Goal: Task Accomplishment & Management: Complete application form

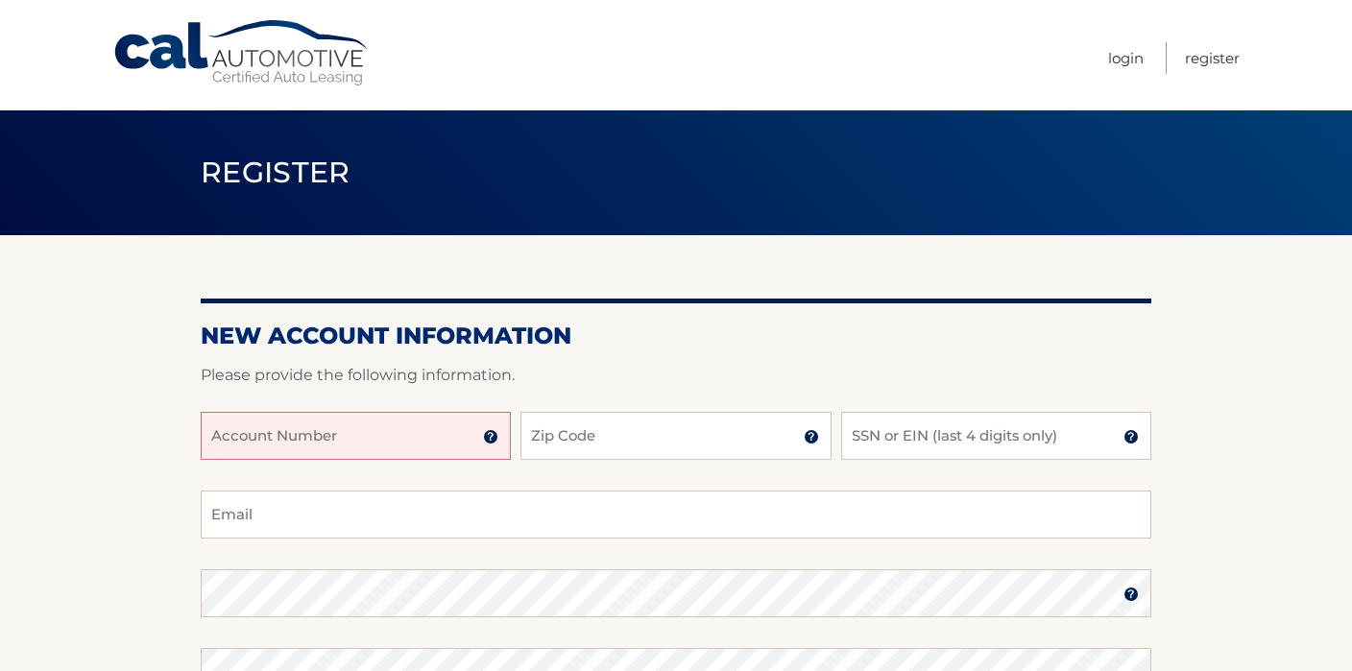
click at [360, 456] on input "Account Number" at bounding box center [356, 436] width 310 height 48
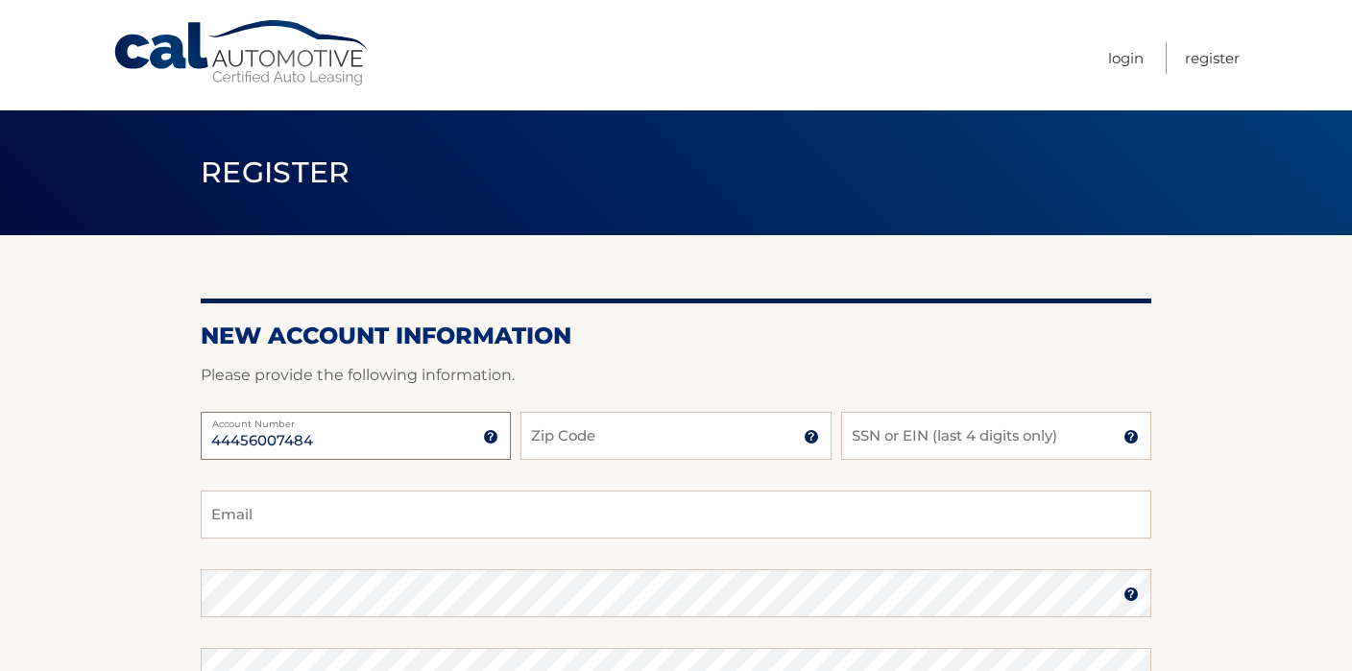
type input "44456007484"
click at [558, 430] on input "Zip Code" at bounding box center [676, 436] width 310 height 48
type input "07701"
type input "8334"
click at [423, 527] on input "Email" at bounding box center [676, 515] width 951 height 48
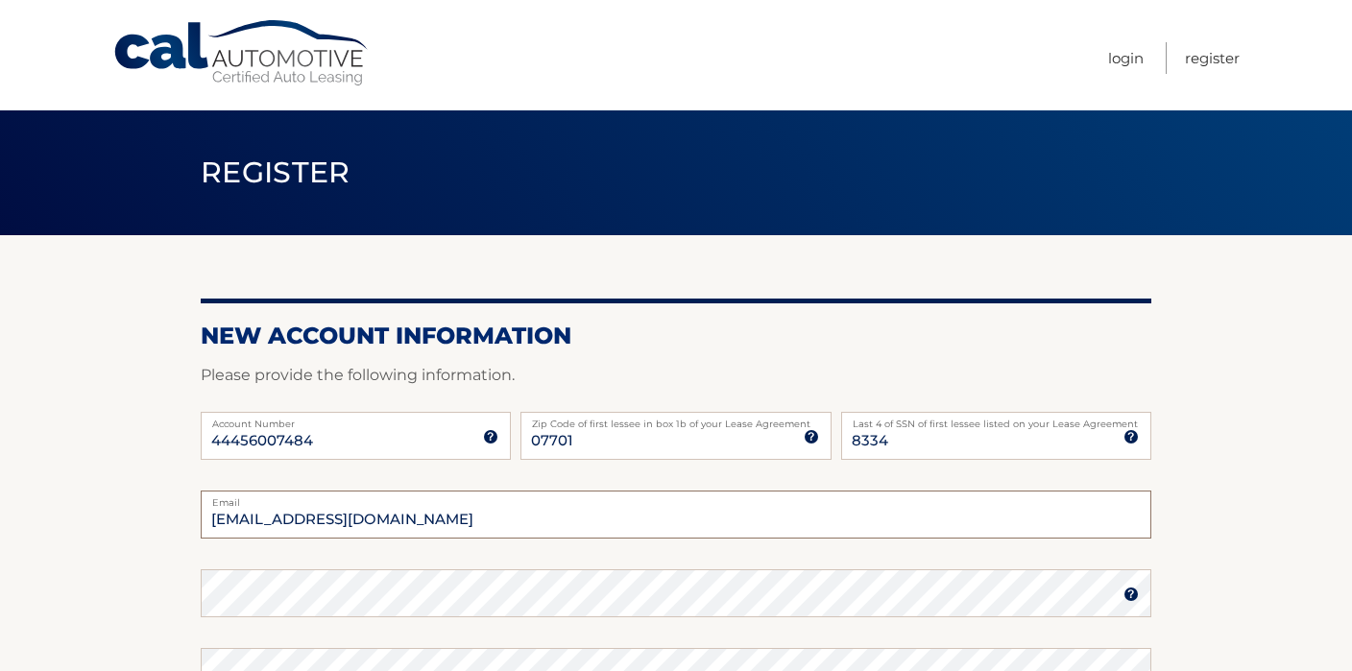
type input "[EMAIL_ADDRESS][DOMAIN_NAME]"
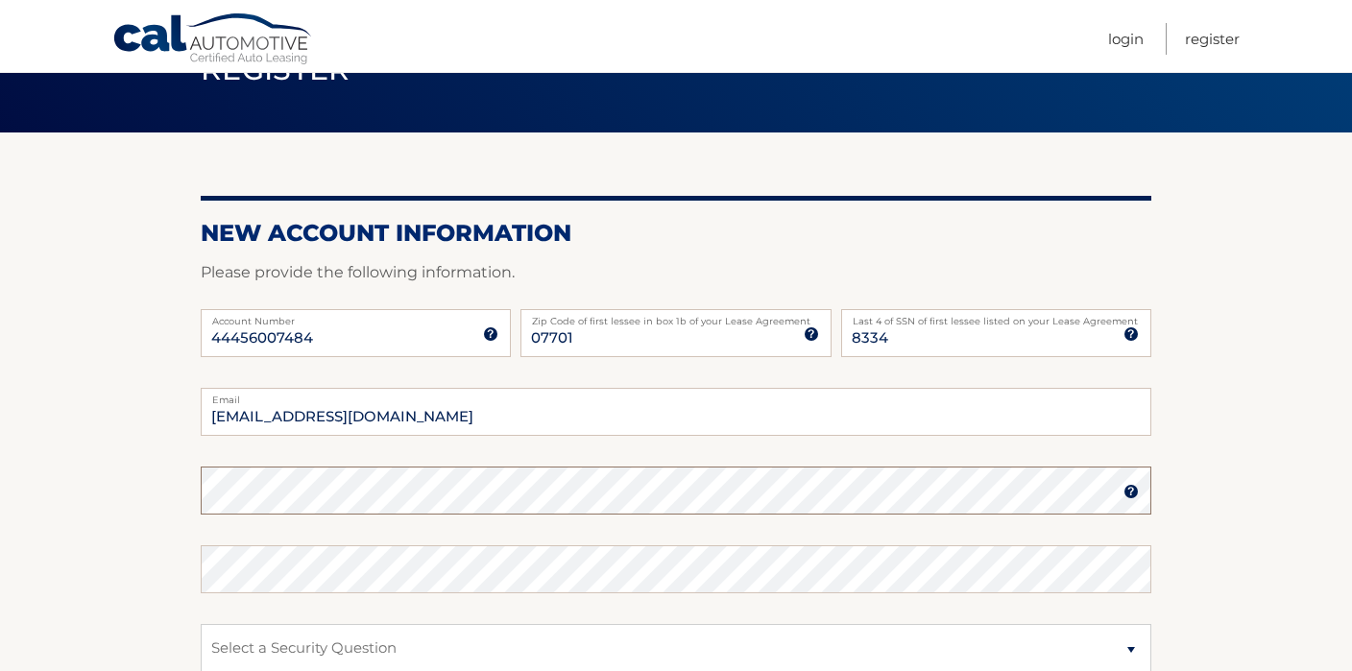
scroll to position [113, 0]
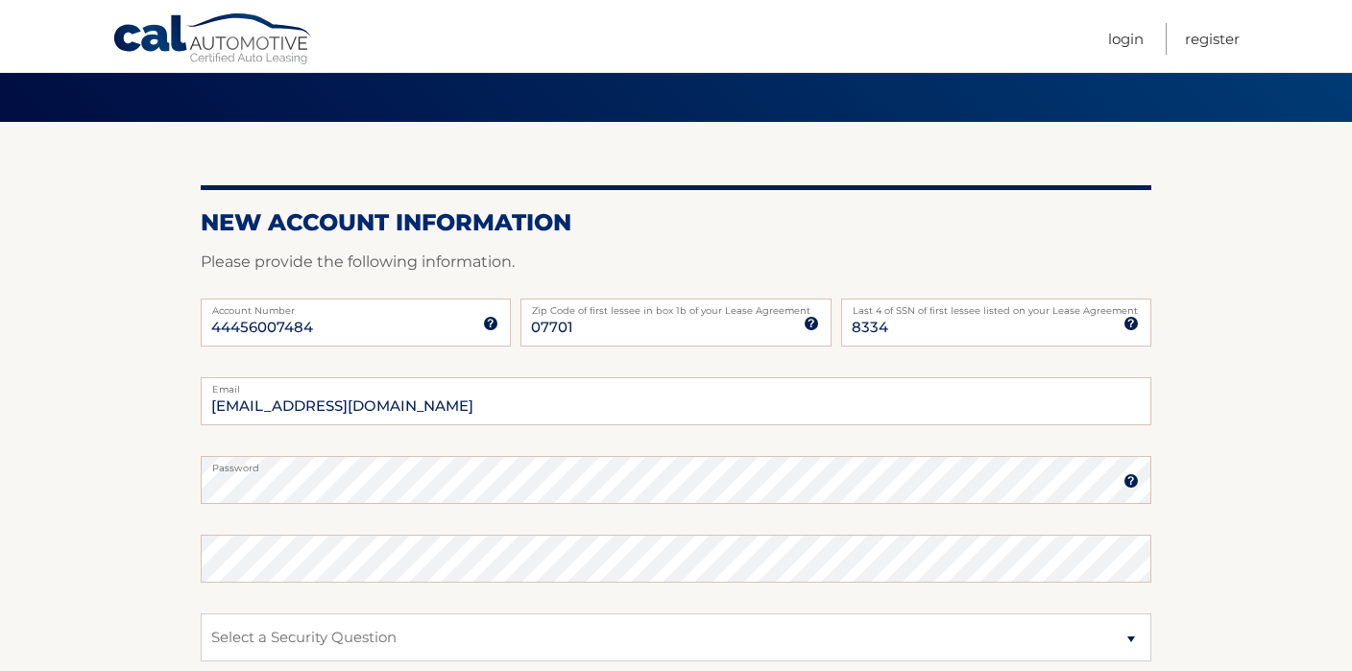
click at [1129, 481] on img at bounding box center [1131, 481] width 15 height 15
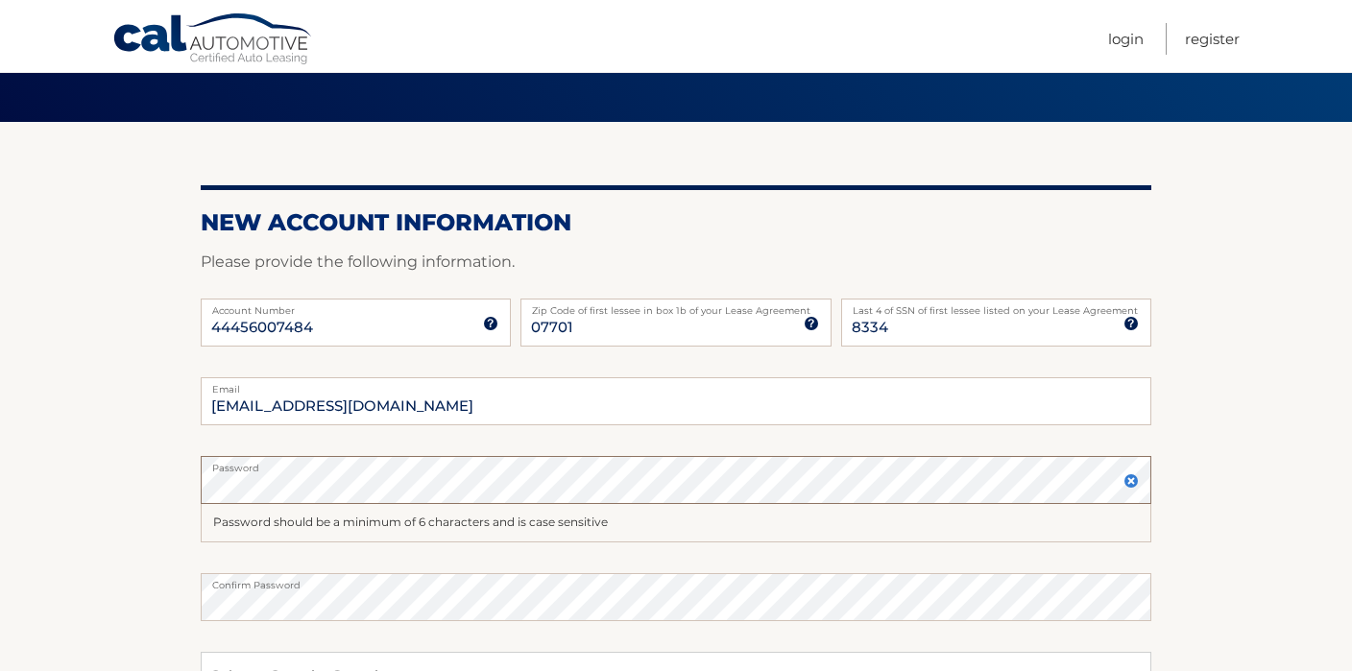
click at [189, 487] on section "New Account Information Please provide the following information. 44456007484 A…" at bounding box center [676, 516] width 1352 height 789
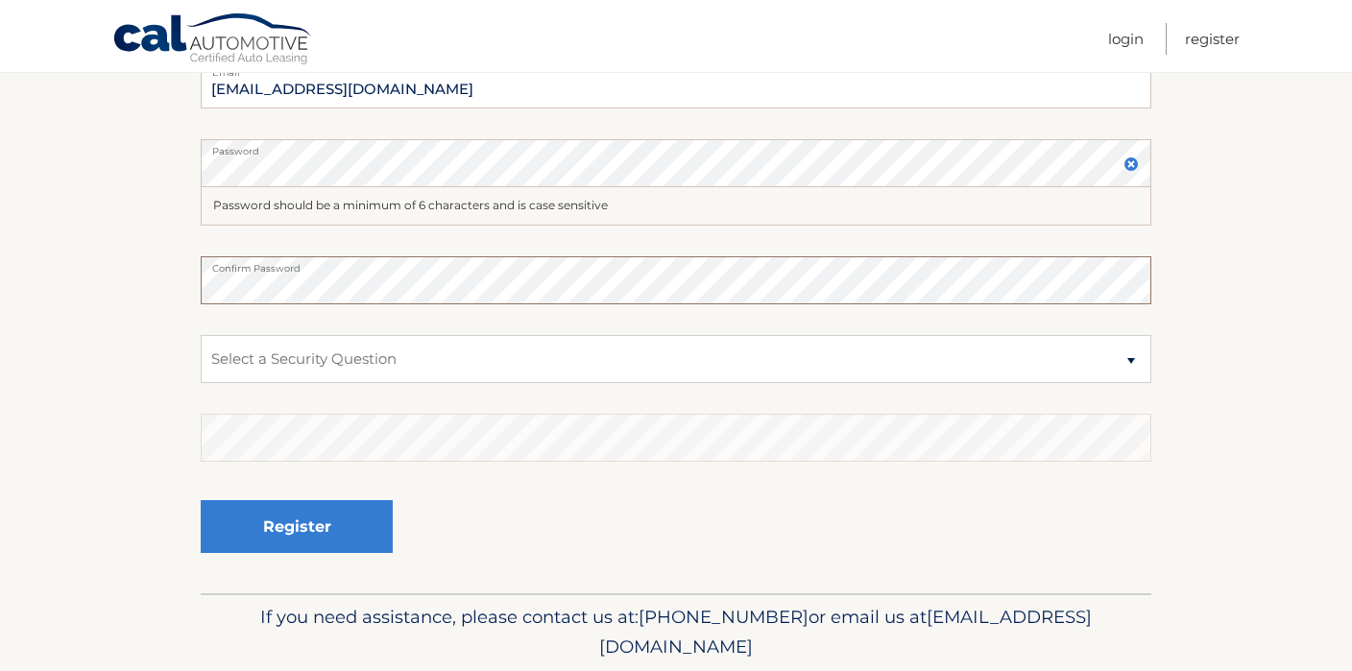
scroll to position [498, 0]
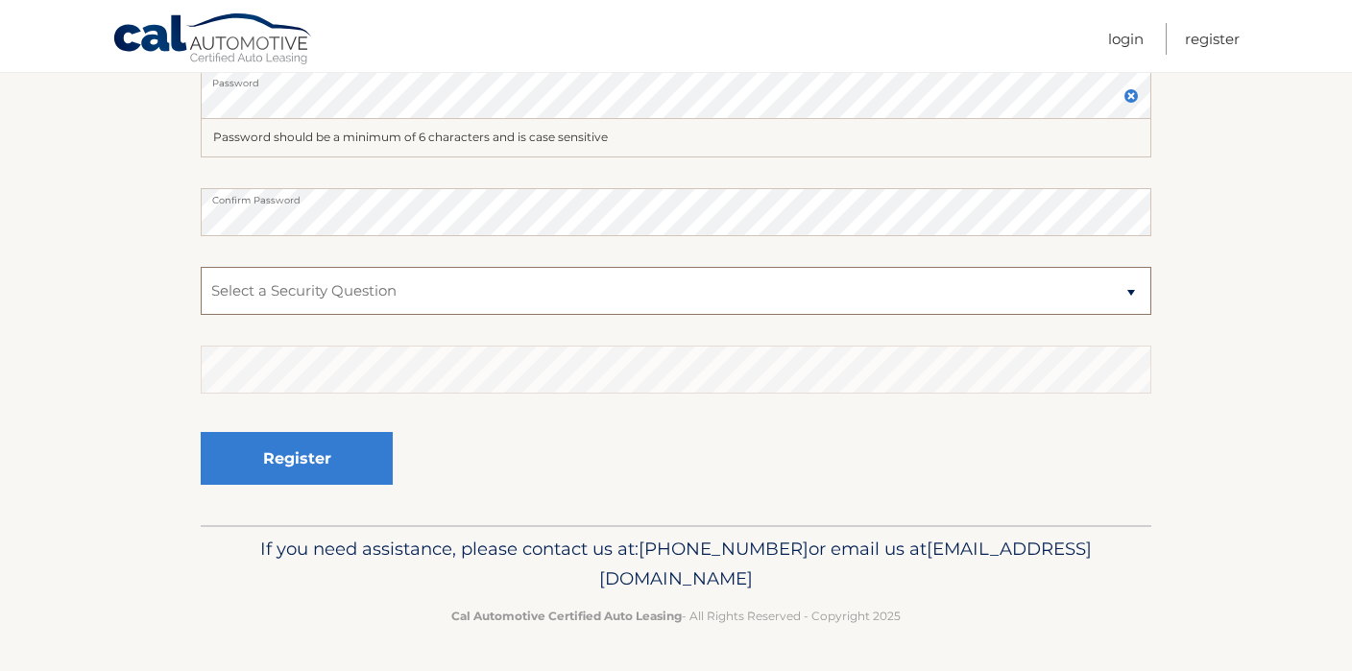
click at [534, 308] on select "Select a Security Question What was the name of your elementary school? What is…" at bounding box center [676, 291] width 951 height 48
select select "5"
click at [201, 267] on select "Select a Security Question What was the name of your elementary school? What is…" at bounding box center [676, 291] width 951 height 48
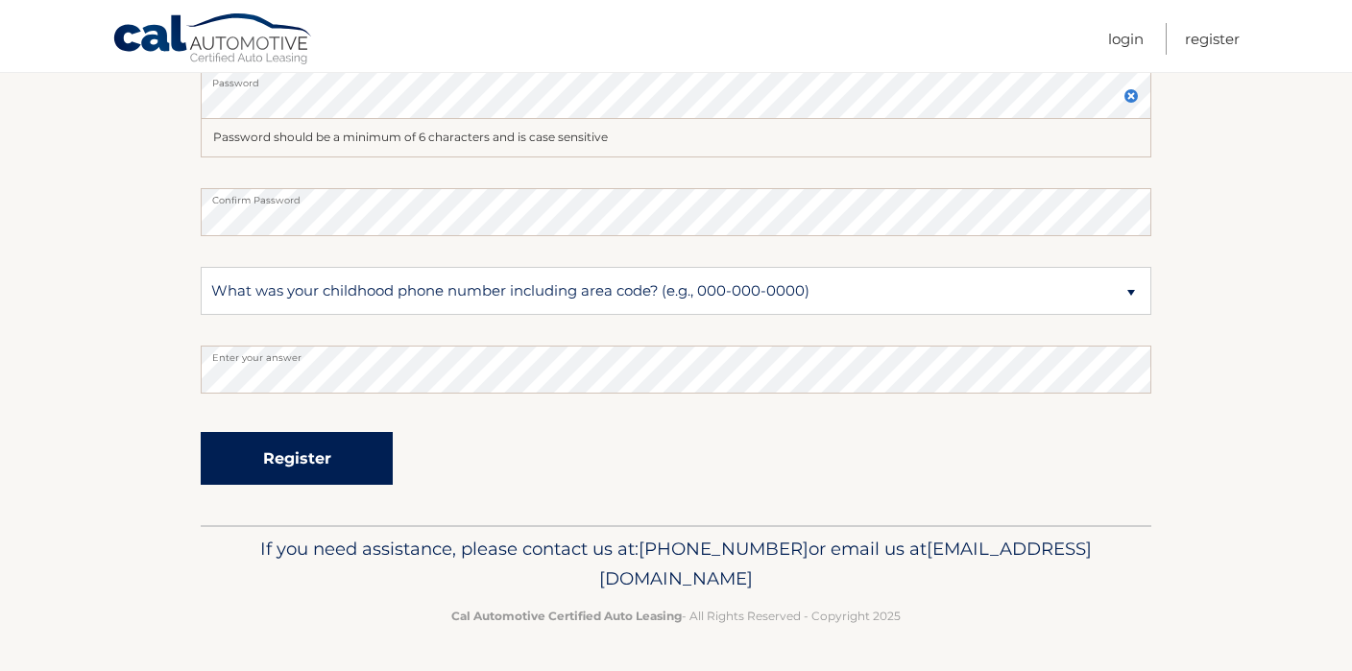
click at [293, 471] on button "Register" at bounding box center [297, 458] width 192 height 53
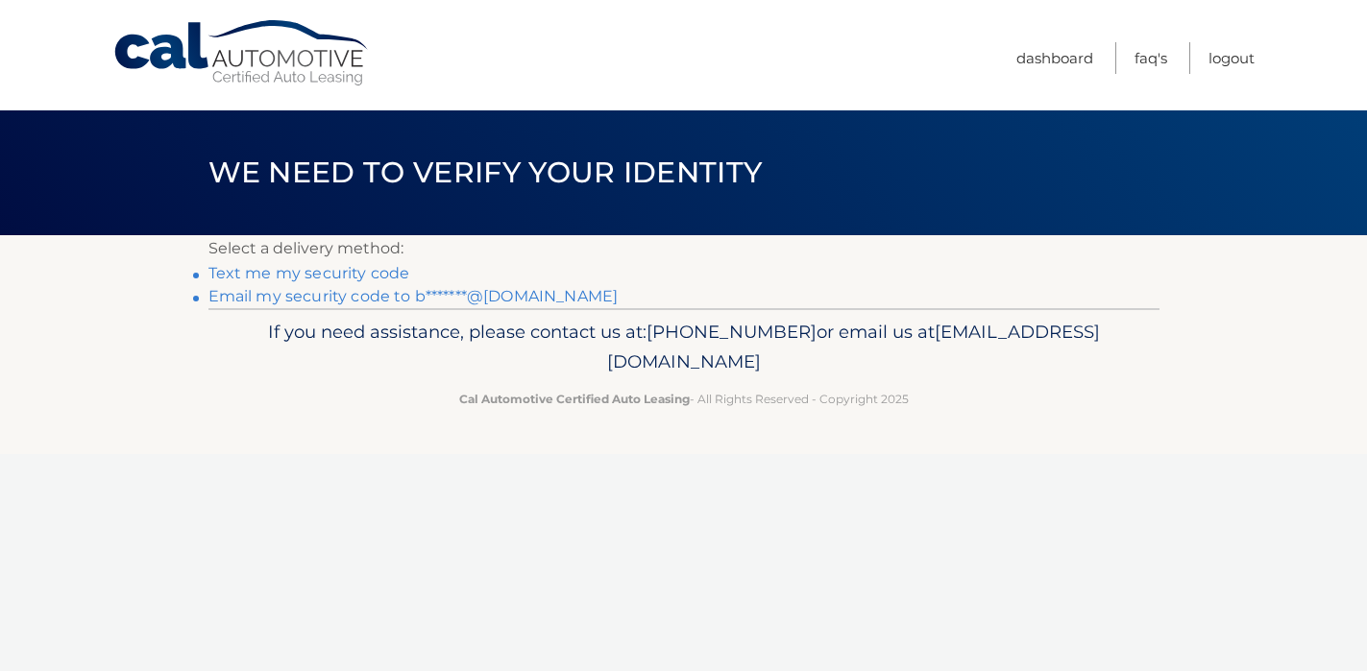
click at [284, 279] on link "Text me my security code" at bounding box center [309, 273] width 202 height 18
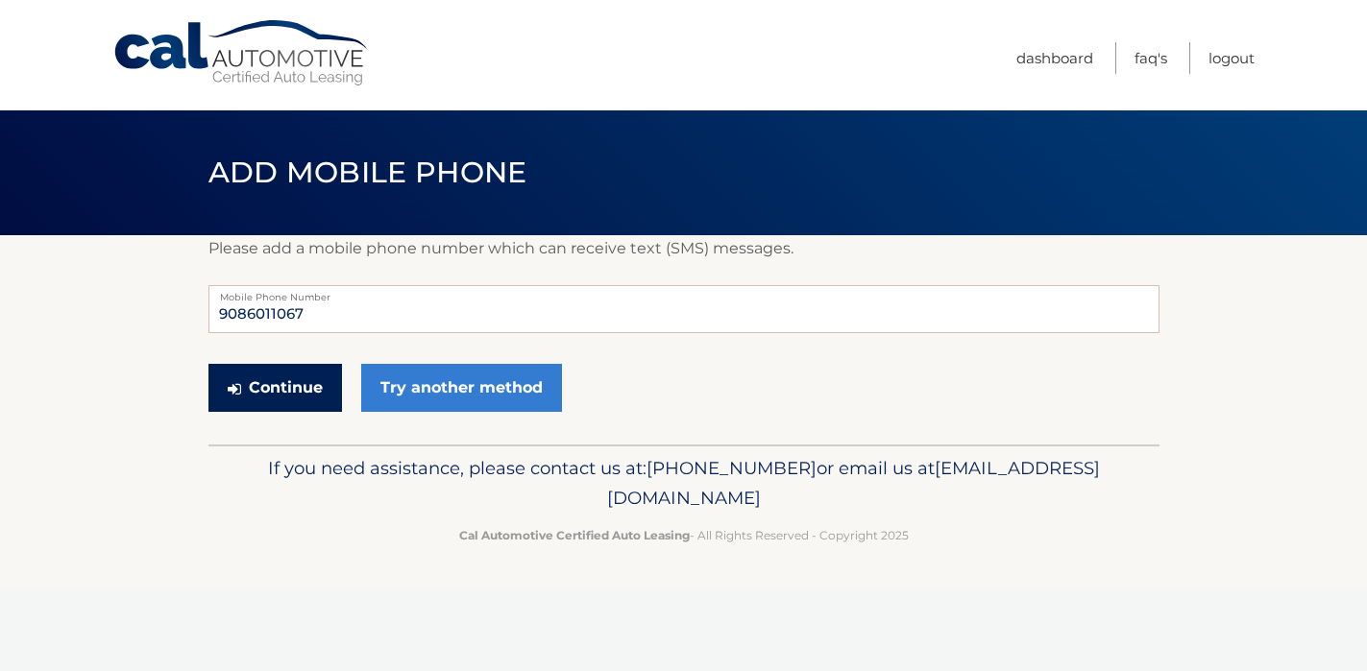
click at [261, 374] on button "Continue" at bounding box center [275, 388] width 134 height 48
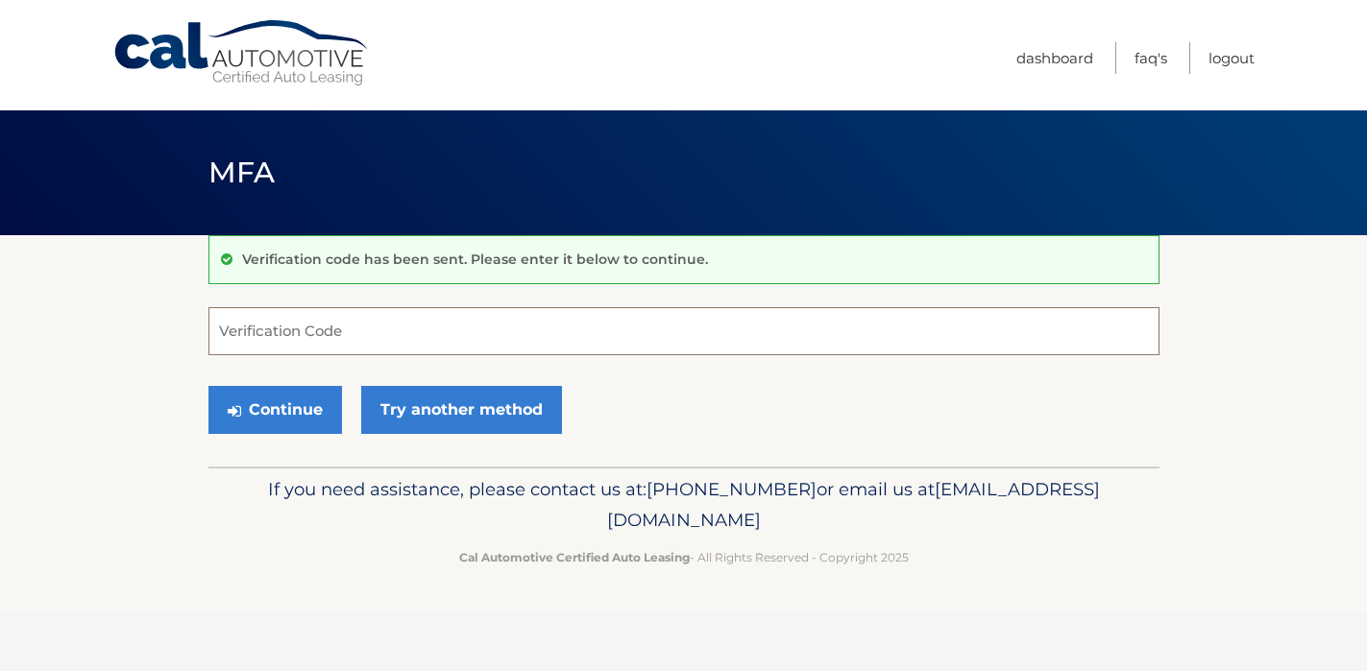
click at [255, 332] on input "Verification Code" at bounding box center [683, 331] width 951 height 48
type input "535871"
click at [271, 415] on button "Continue" at bounding box center [275, 410] width 134 height 48
